Goal: Transaction & Acquisition: Purchase product/service

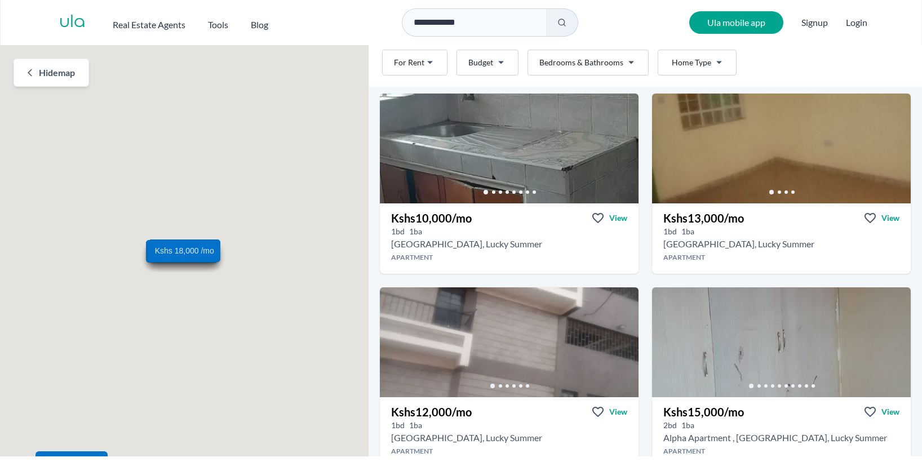
scroll to position [1130, 0]
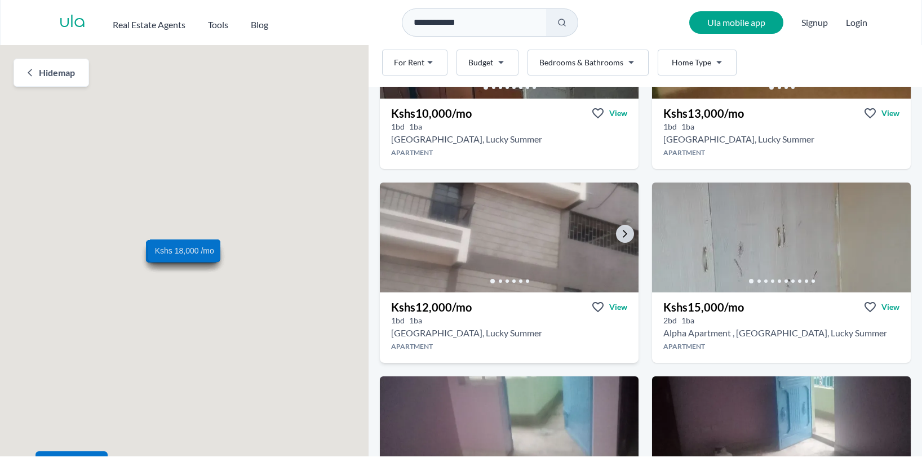
click at [552, 237] on img at bounding box center [510, 238] width 272 height 116
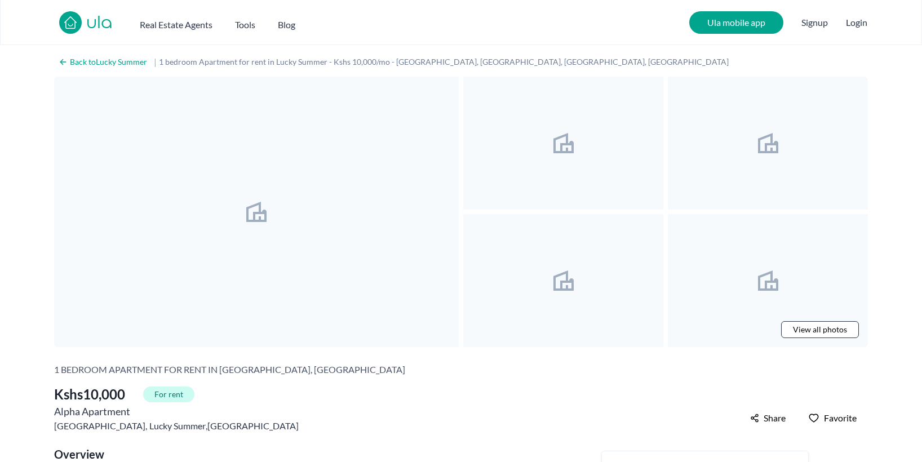
click at [262, 215] on icon at bounding box center [256, 211] width 27 height 27
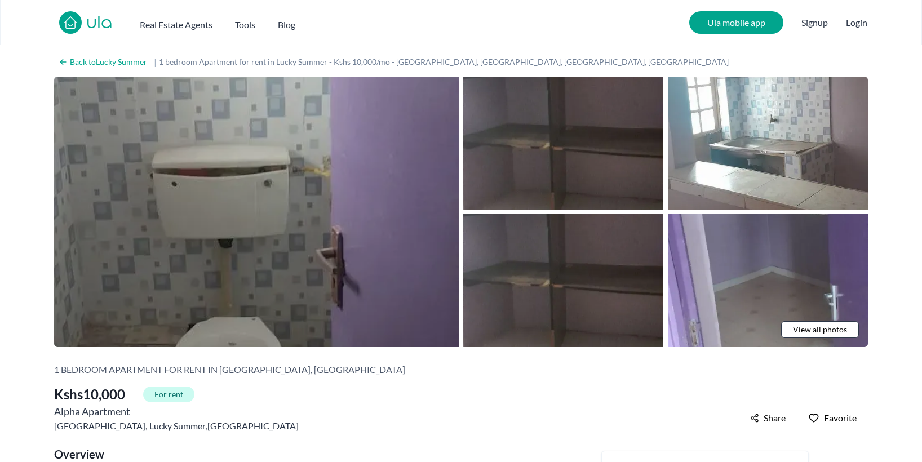
click at [249, 214] on img at bounding box center [256, 212] width 405 height 270
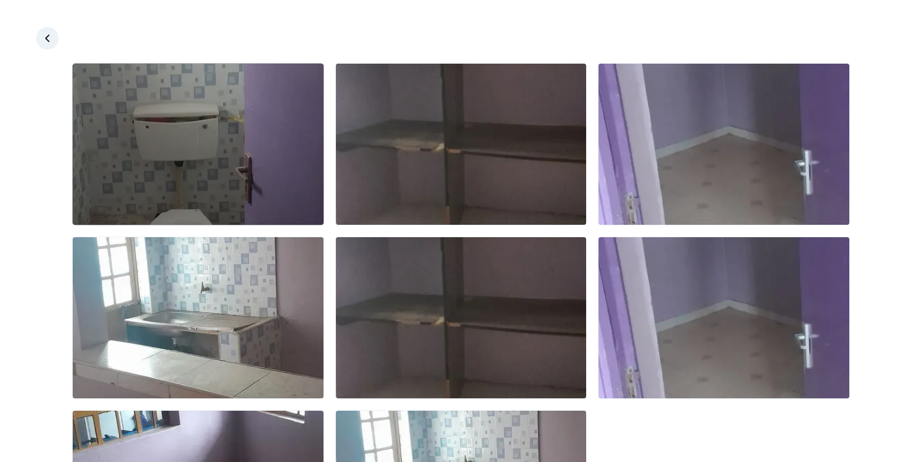
click at [243, 155] on img at bounding box center [198, 144] width 251 height 161
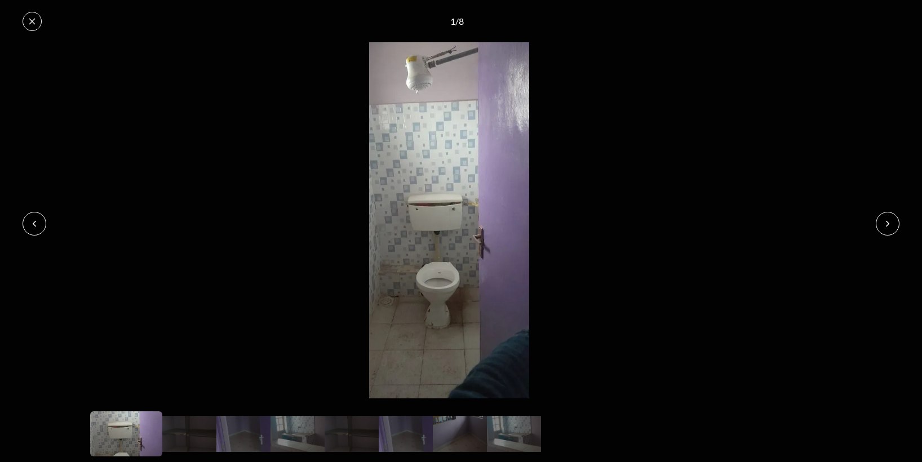
click at [891, 220] on icon at bounding box center [887, 223] width 9 height 9
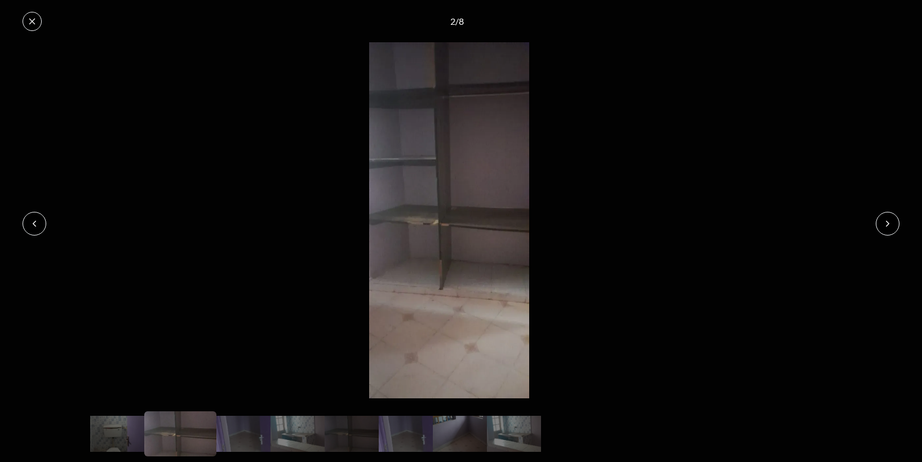
click at [891, 220] on icon at bounding box center [887, 223] width 9 height 9
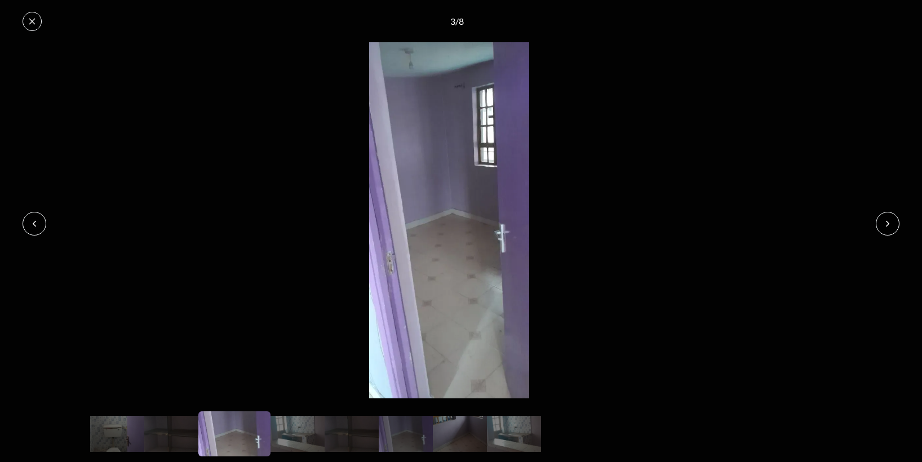
click at [891, 220] on icon at bounding box center [887, 223] width 9 height 9
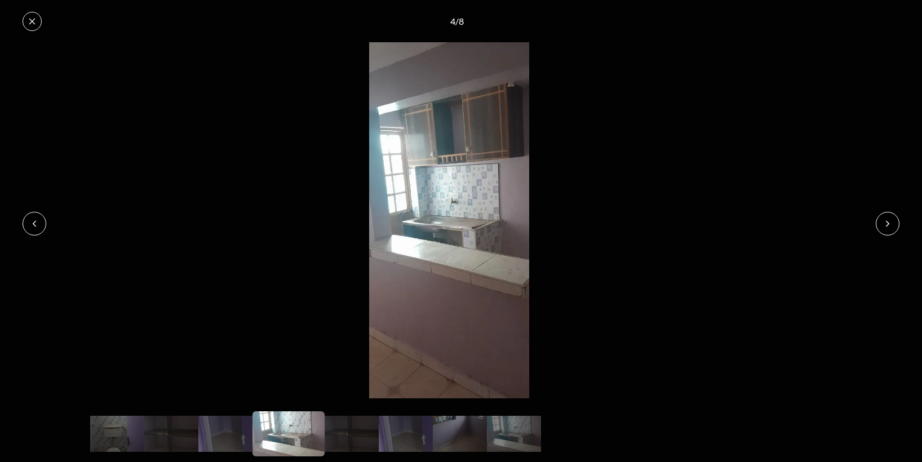
click at [891, 220] on icon at bounding box center [887, 223] width 9 height 9
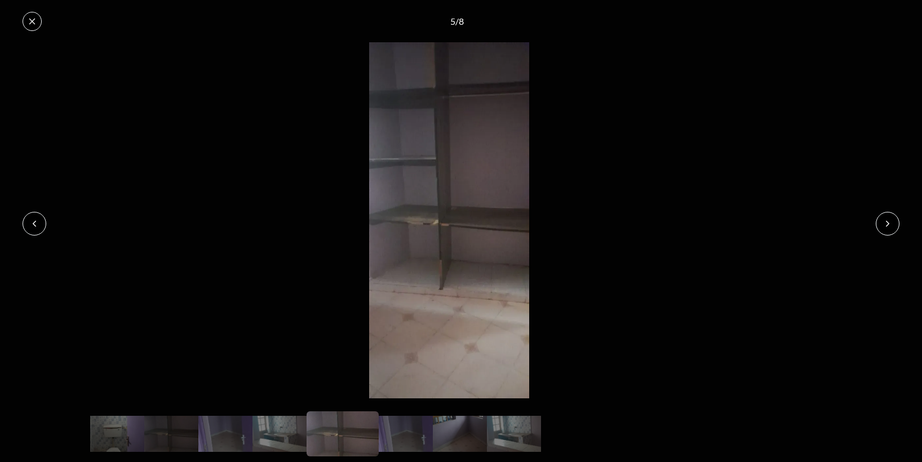
click at [32, 19] on icon at bounding box center [32, 21] width 9 height 9
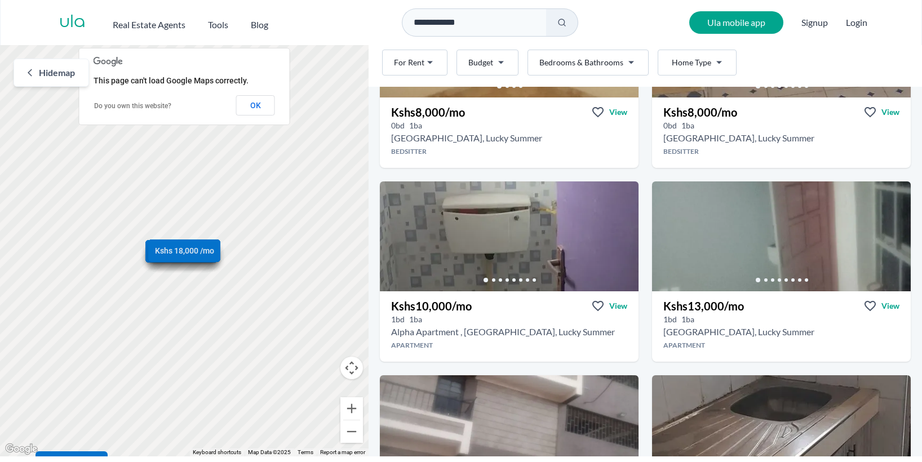
scroll to position [353, 0]
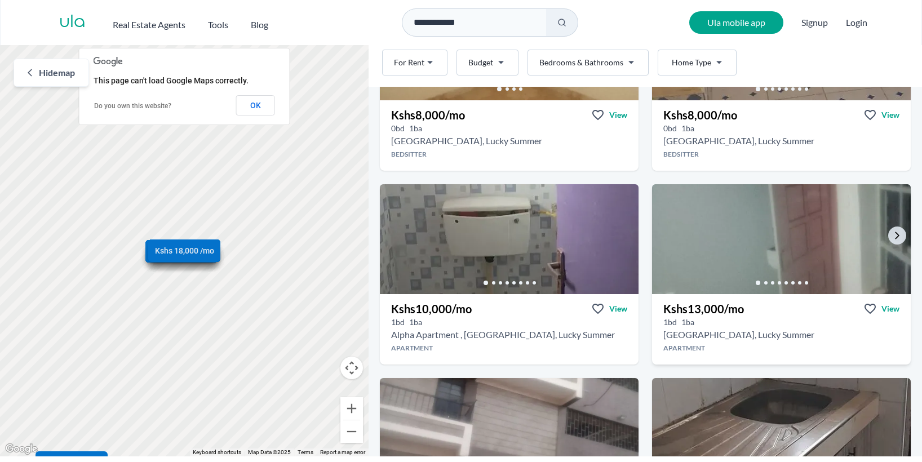
click at [749, 261] on img at bounding box center [782, 239] width 272 height 116
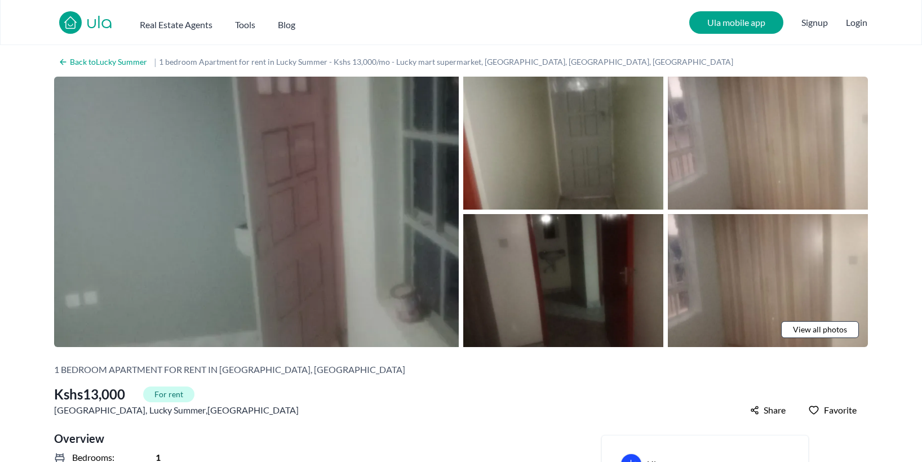
click at [303, 241] on img at bounding box center [256, 212] width 405 height 270
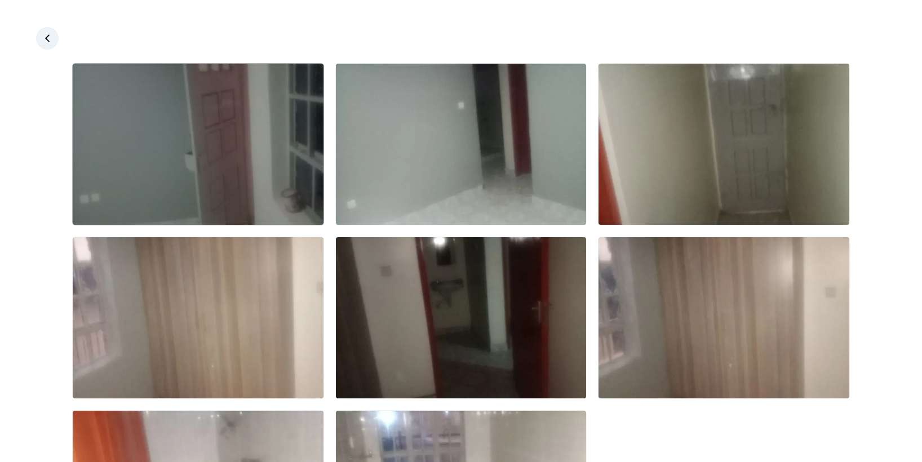
click at [243, 161] on img at bounding box center [198, 144] width 251 height 161
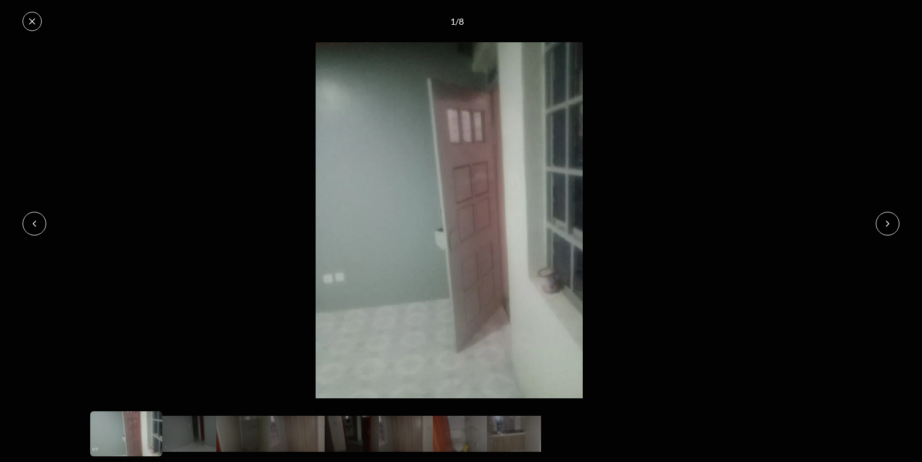
click at [880, 229] on button at bounding box center [888, 224] width 24 height 24
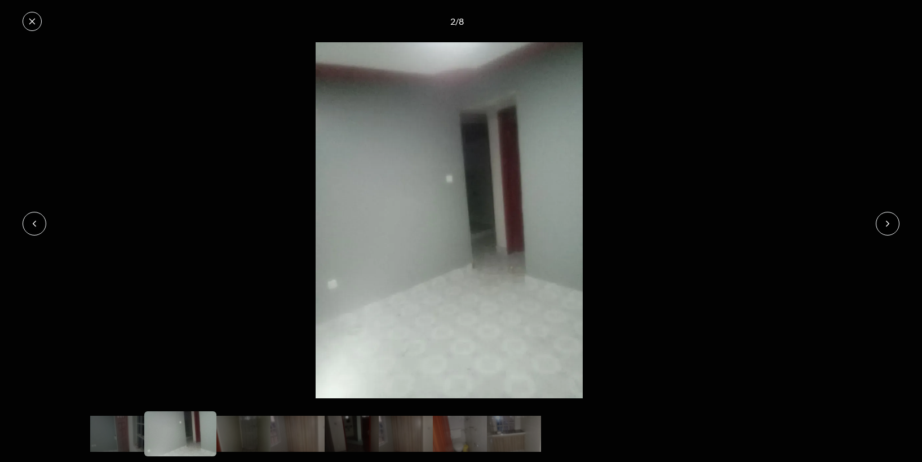
click at [880, 229] on button at bounding box center [888, 224] width 24 height 24
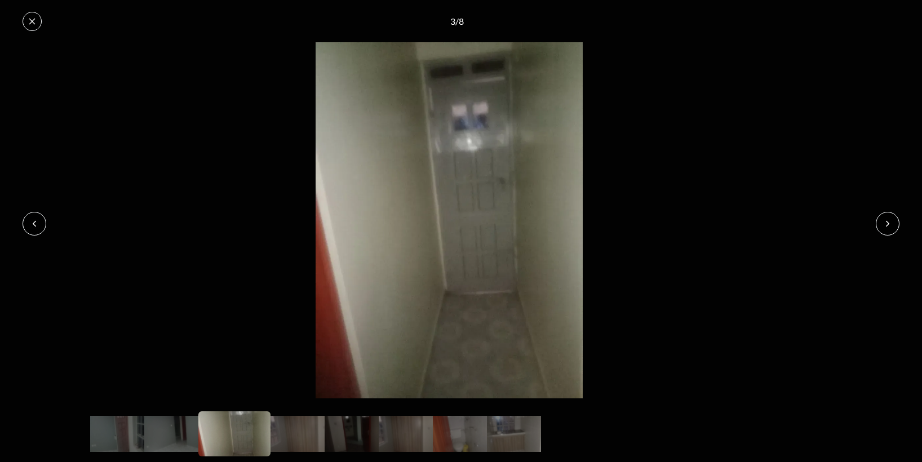
click at [880, 229] on button at bounding box center [888, 224] width 24 height 24
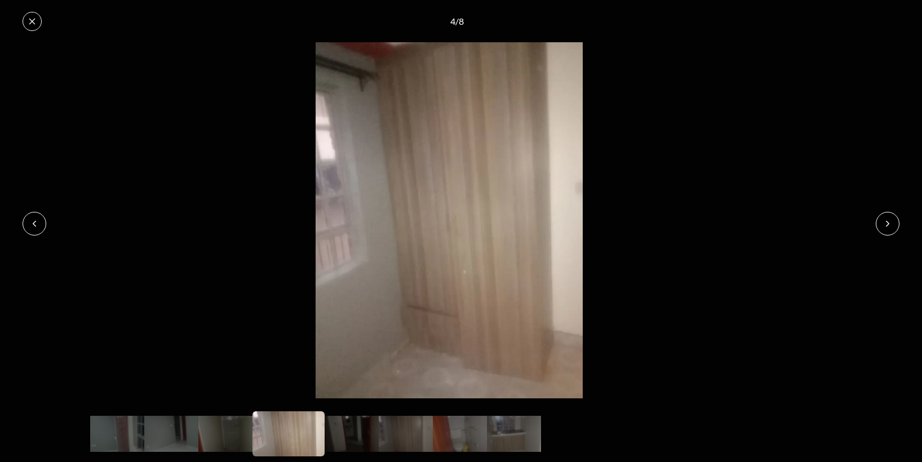
click at [880, 229] on button at bounding box center [888, 224] width 24 height 24
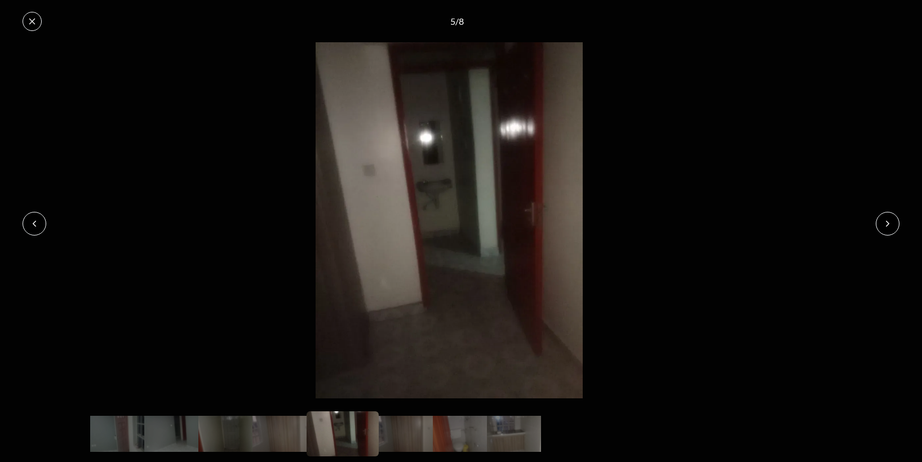
click at [880, 229] on button at bounding box center [888, 224] width 24 height 24
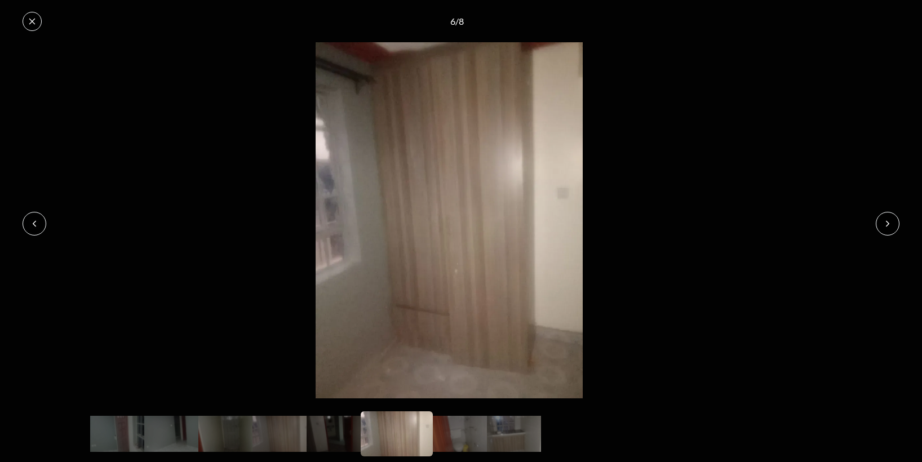
click at [880, 229] on button at bounding box center [888, 224] width 24 height 24
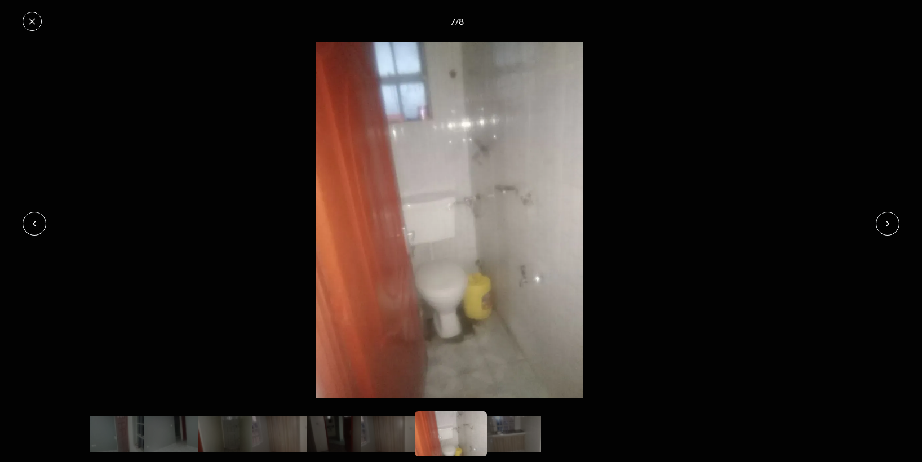
click at [884, 228] on icon at bounding box center [887, 223] width 9 height 9
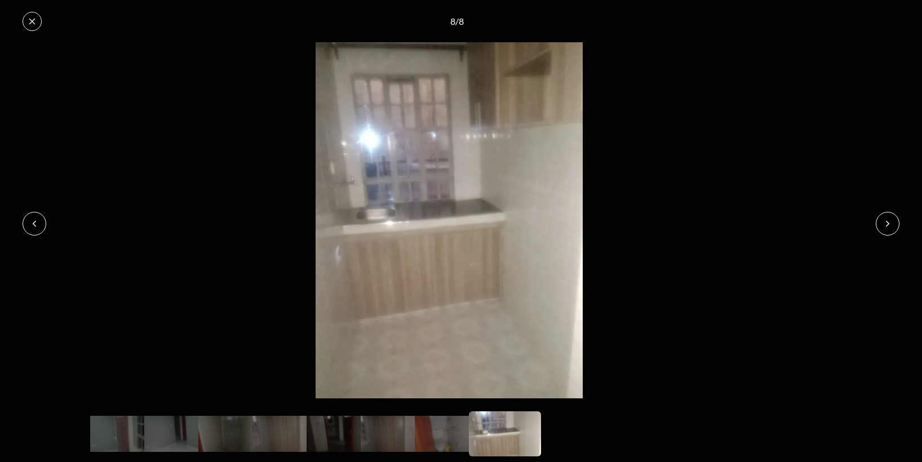
click at [33, 21] on icon at bounding box center [32, 21] width 9 height 9
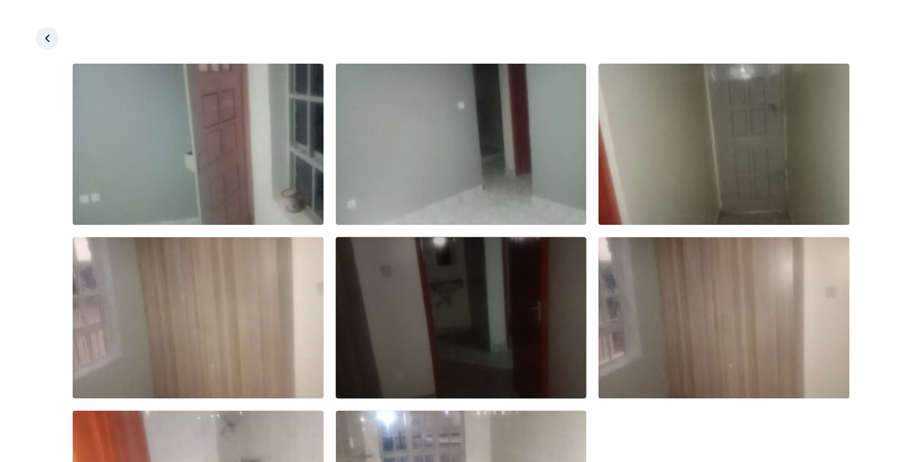
scroll to position [137, 0]
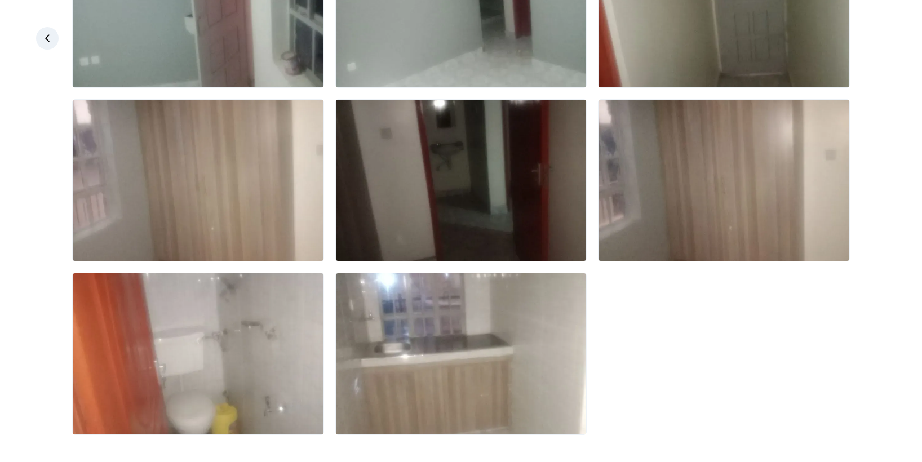
click at [46, 38] on icon at bounding box center [47, 37] width 5 height 7
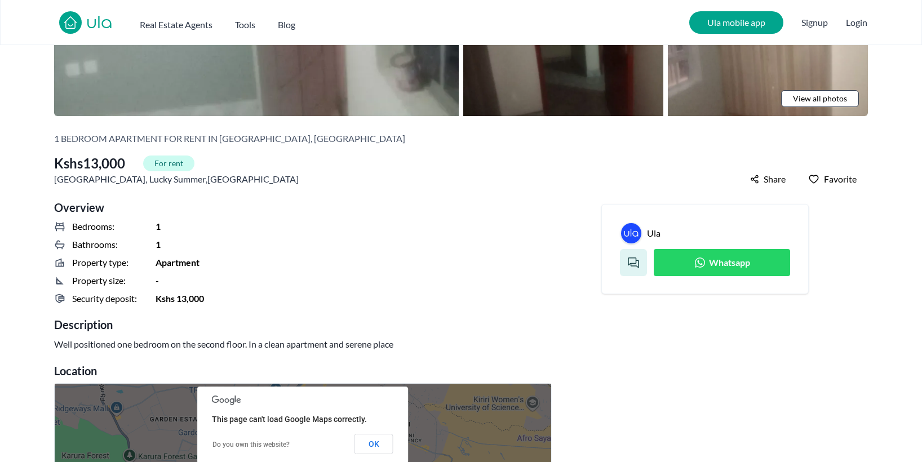
scroll to position [0, 0]
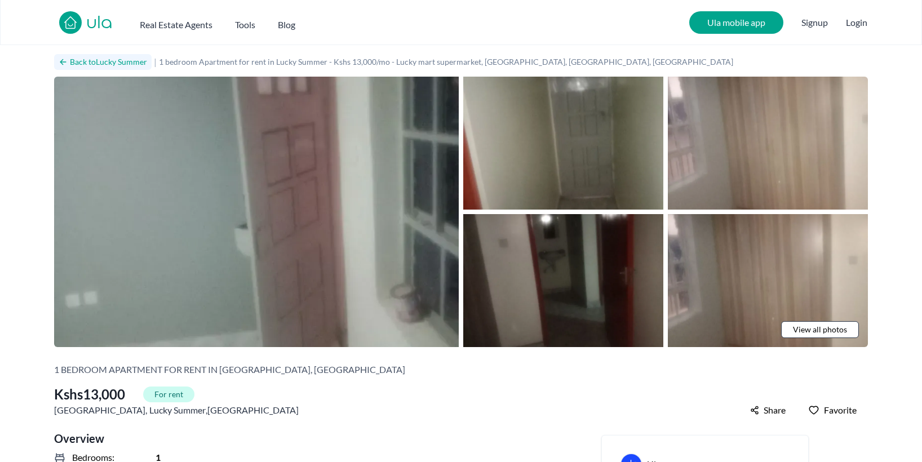
click at [61, 59] on icon at bounding box center [63, 61] width 9 height 9
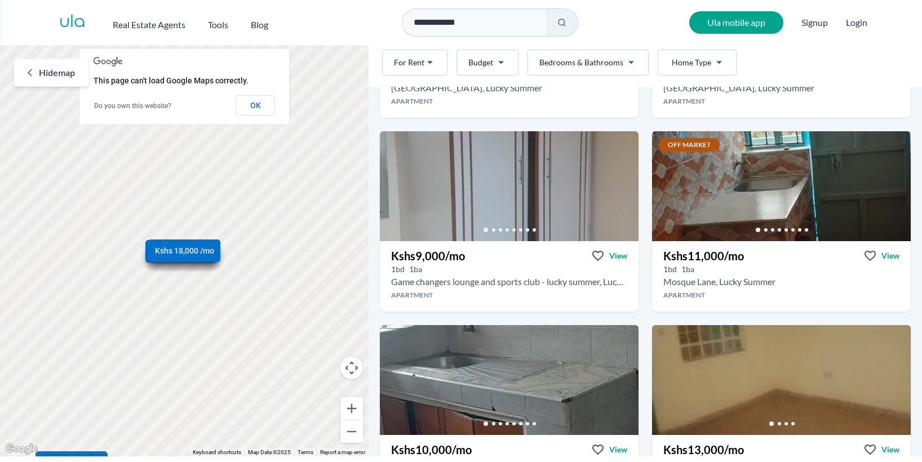
scroll to position [794, 0]
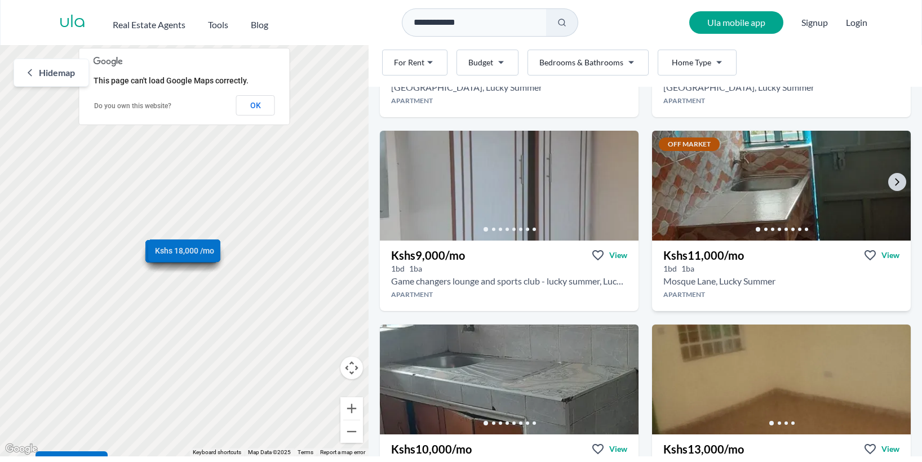
click at [717, 201] on img at bounding box center [782, 186] width 272 height 116
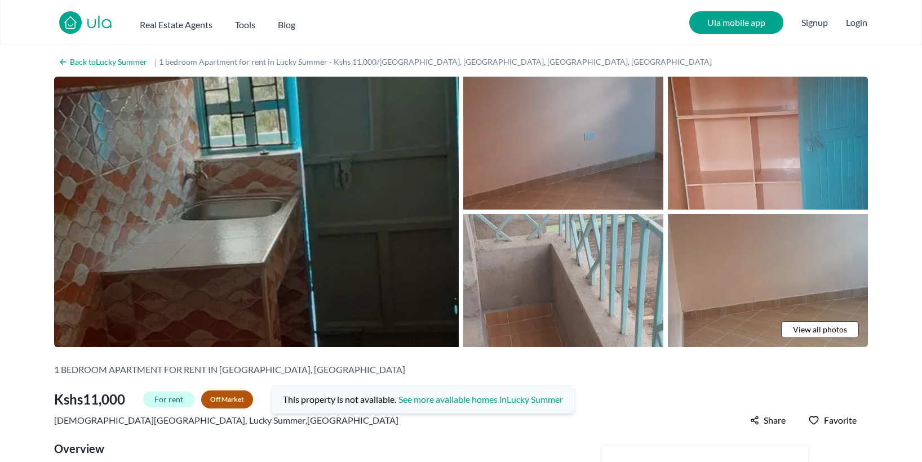
click at [249, 194] on img at bounding box center [256, 212] width 405 height 270
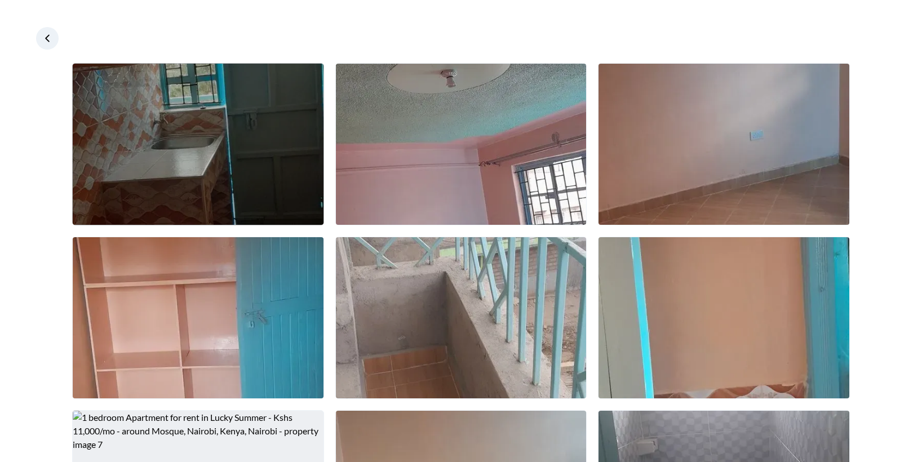
click at [198, 181] on img at bounding box center [198, 144] width 251 height 161
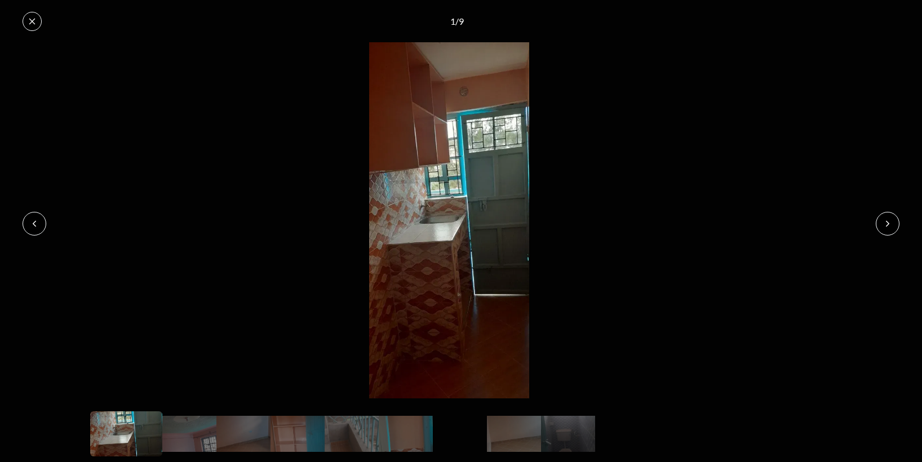
click at [886, 227] on icon at bounding box center [887, 223] width 9 height 9
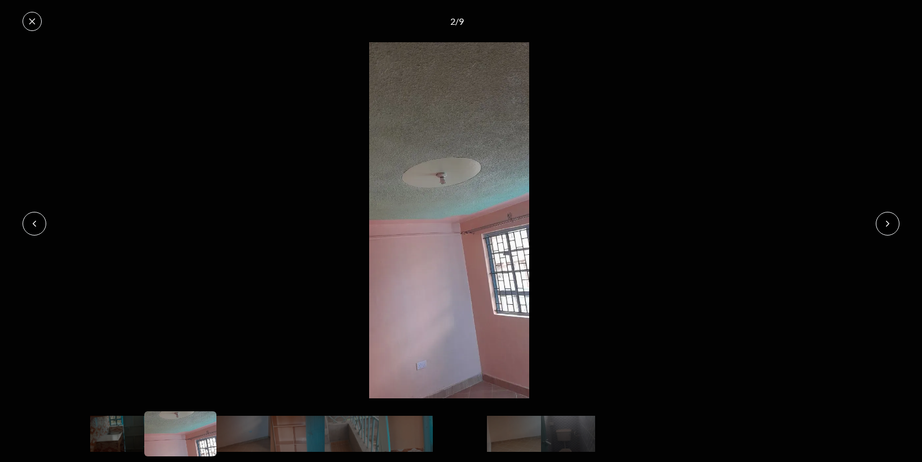
click at [886, 227] on icon at bounding box center [887, 223] width 9 height 9
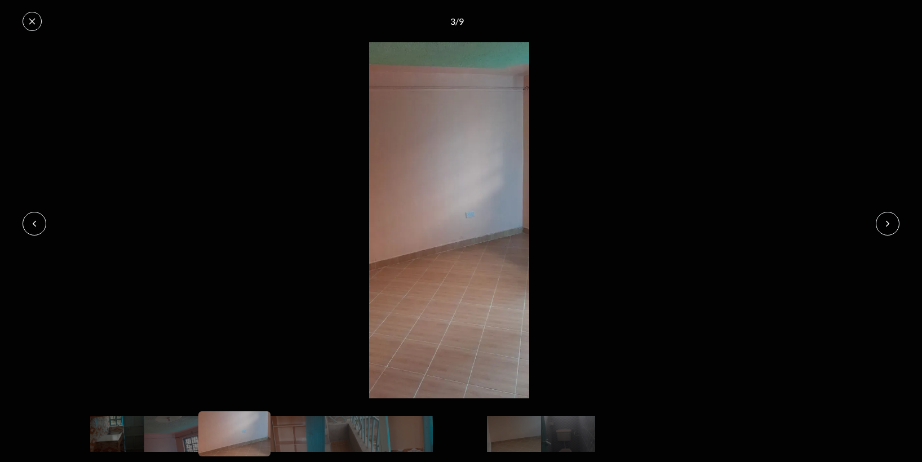
click at [886, 227] on icon at bounding box center [887, 223] width 9 height 9
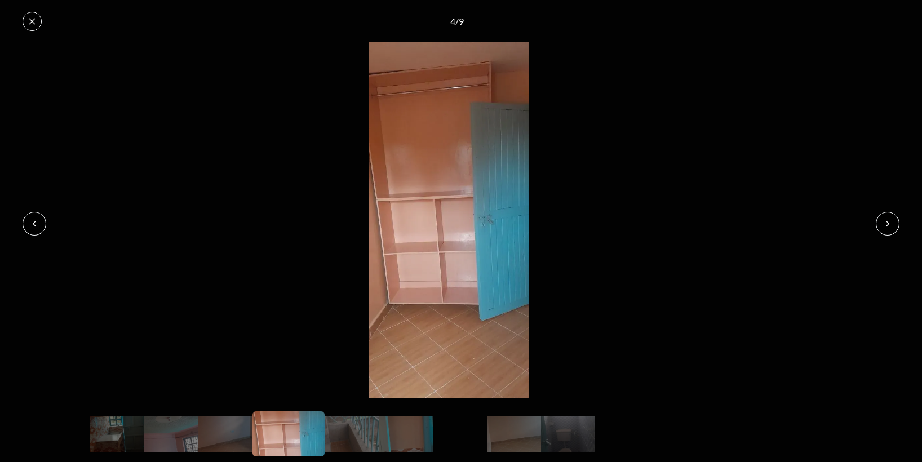
click at [886, 227] on icon at bounding box center [887, 223] width 9 height 9
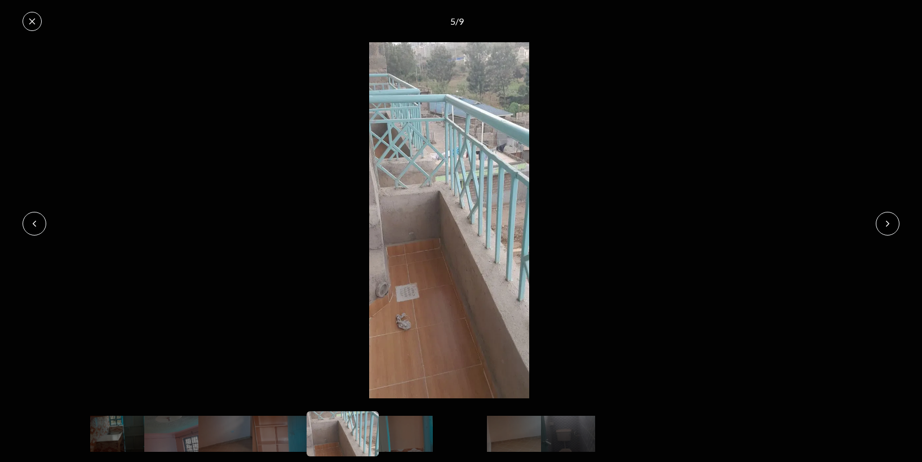
click at [886, 227] on icon at bounding box center [887, 223] width 9 height 9
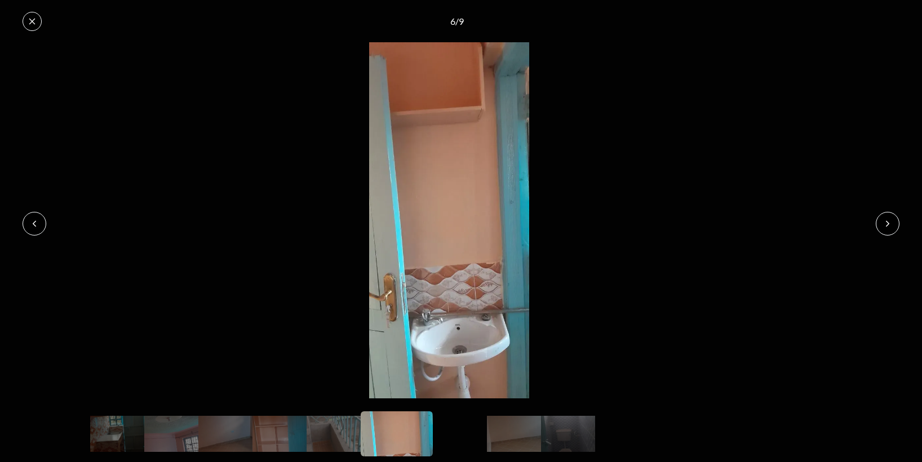
click at [886, 227] on icon at bounding box center [887, 223] width 9 height 9
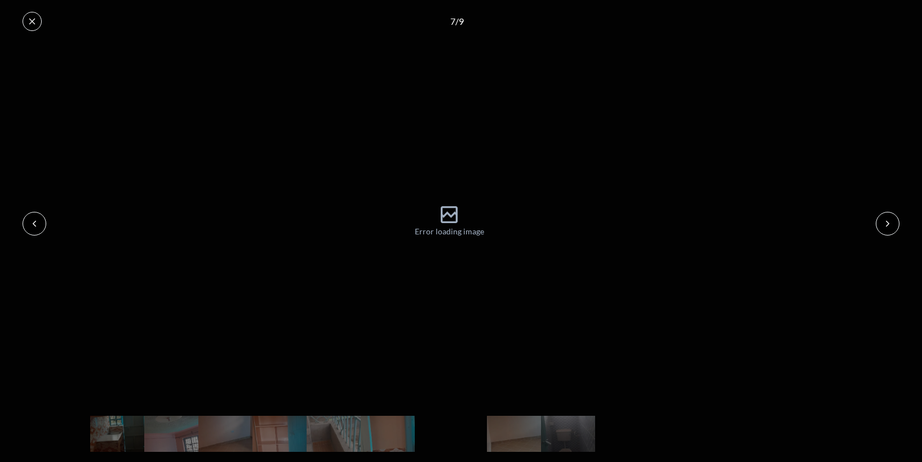
click at [37, 220] on icon at bounding box center [34, 223] width 9 height 9
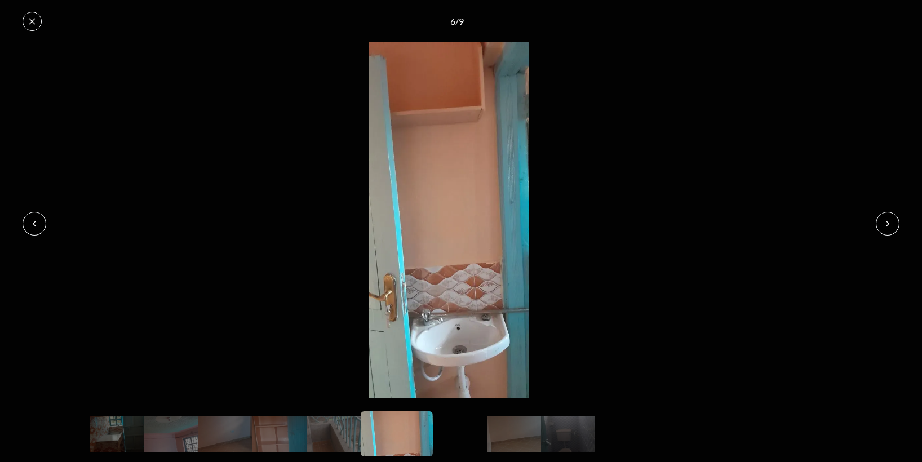
click at [37, 220] on icon at bounding box center [34, 223] width 9 height 9
